Goal: Task Accomplishment & Management: Manage account settings

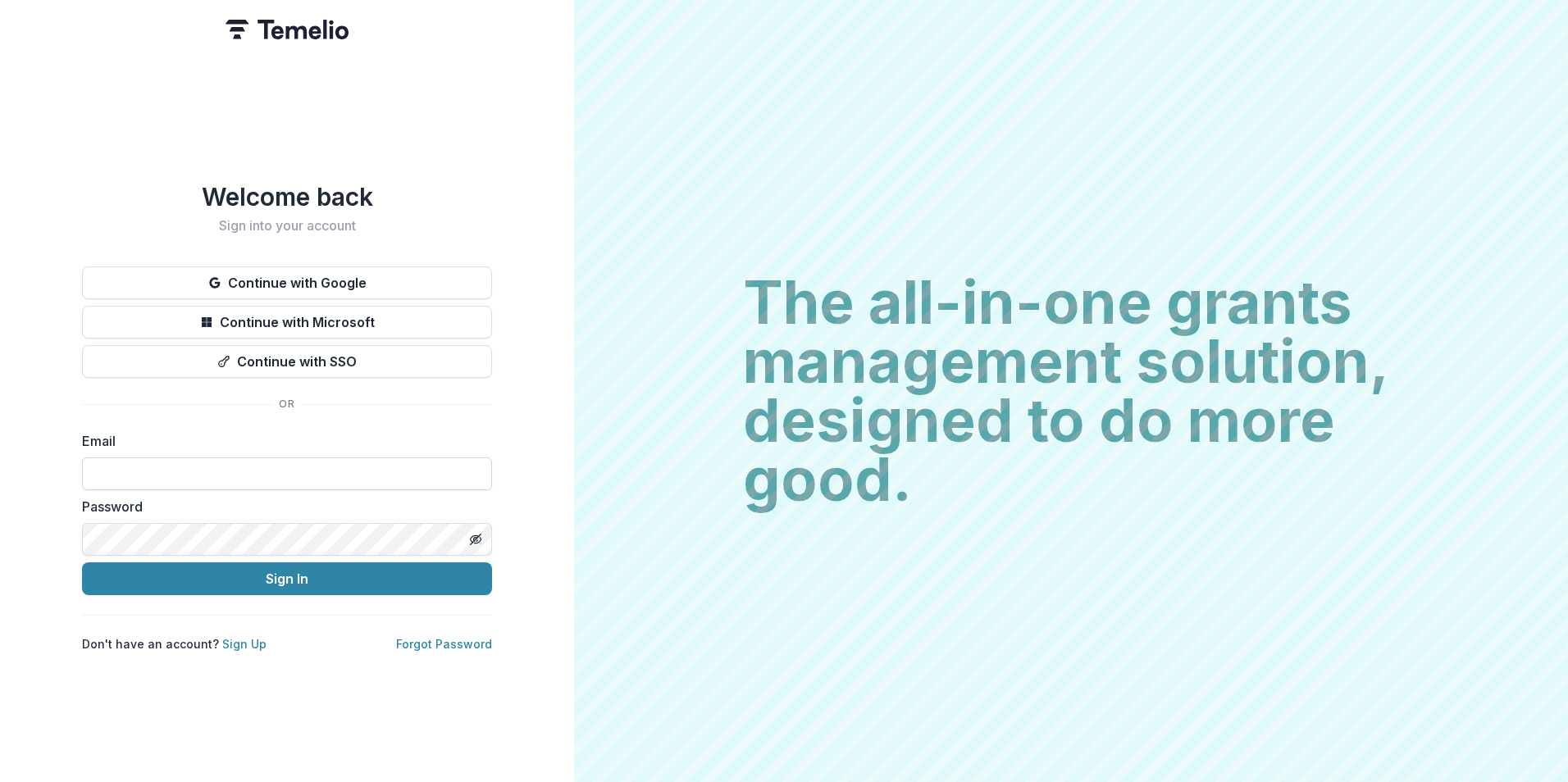
click at [355, 460] on input at bounding box center [287, 474] width 410 height 32
type input "**********"
click at [82, 563] on button "Sign In" at bounding box center [287, 579] width 410 height 32
